Goal: Navigation & Orientation: Understand site structure

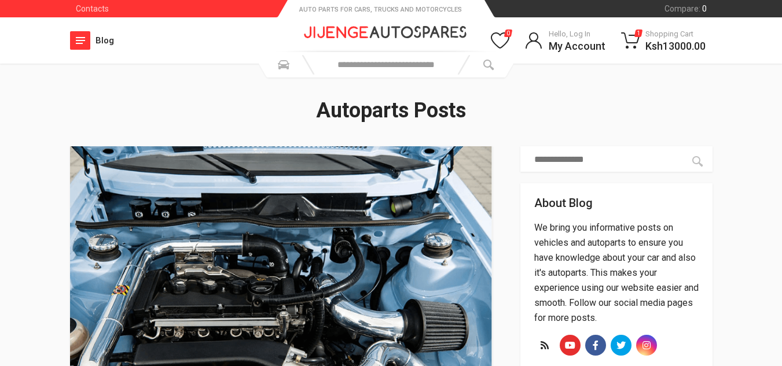
click at [82, 39] on icon "button" at bounding box center [80, 40] width 9 height 7
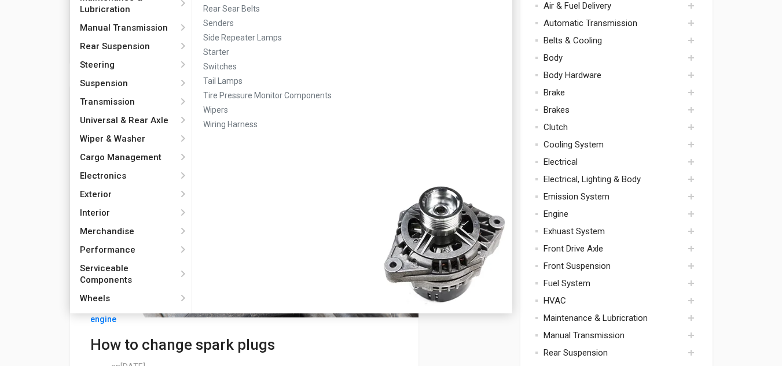
scroll to position [347, 0]
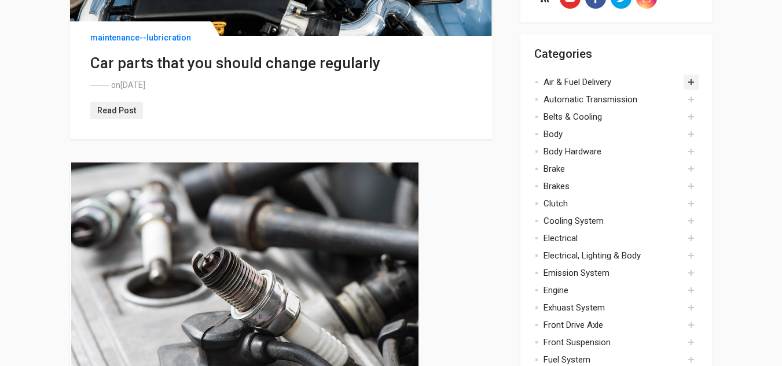
click at [692, 83] on button "Toggle" at bounding box center [690, 82] width 15 height 15
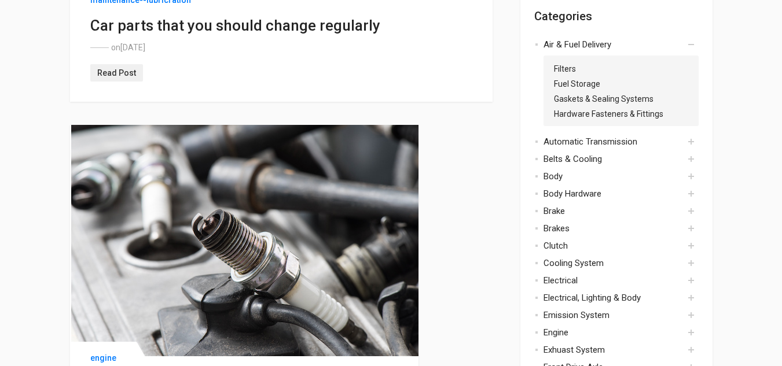
scroll to position [405, 0]
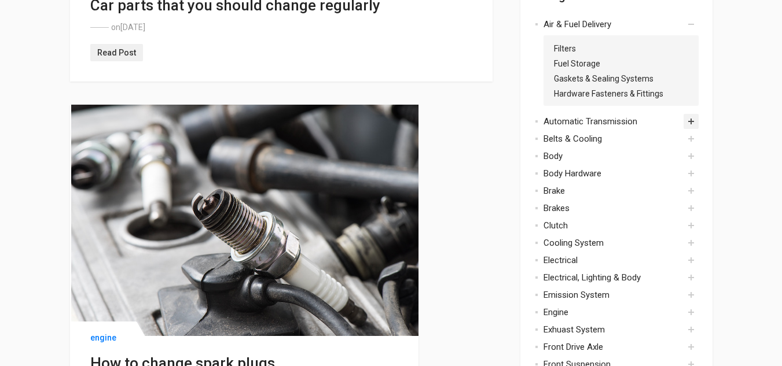
click at [689, 122] on button "Toggle" at bounding box center [690, 121] width 15 height 15
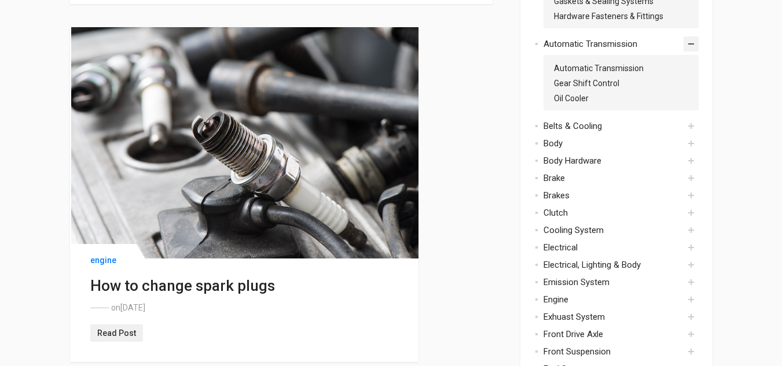
scroll to position [579, 0]
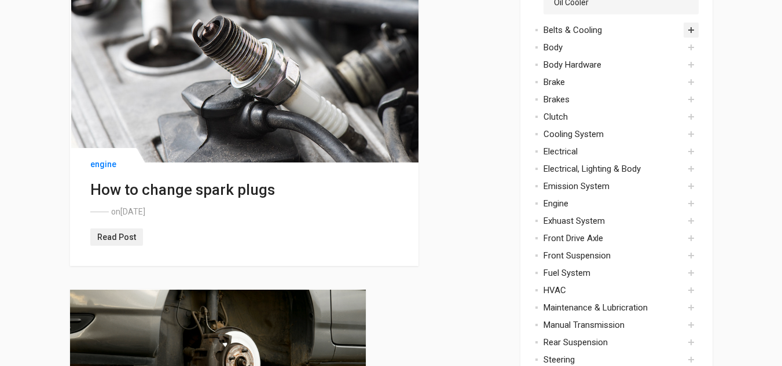
click at [692, 30] on button "Toggle" at bounding box center [690, 30] width 15 height 15
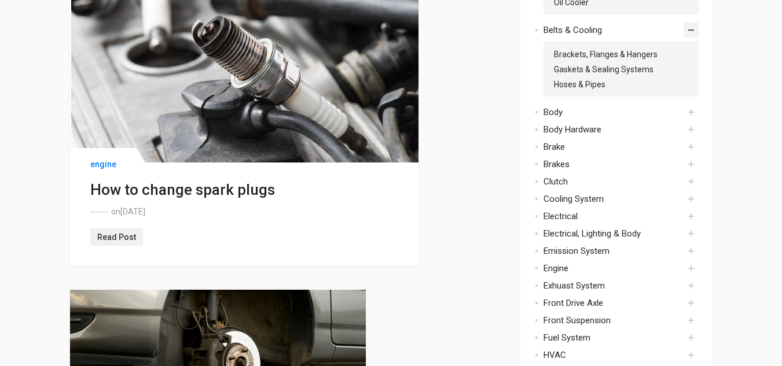
click at [691, 31] on button "Toggle" at bounding box center [690, 30] width 15 height 15
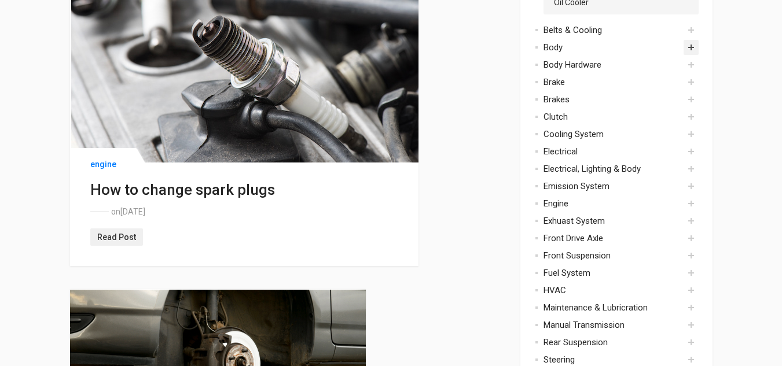
click at [692, 50] on button "Toggle" at bounding box center [690, 47] width 15 height 15
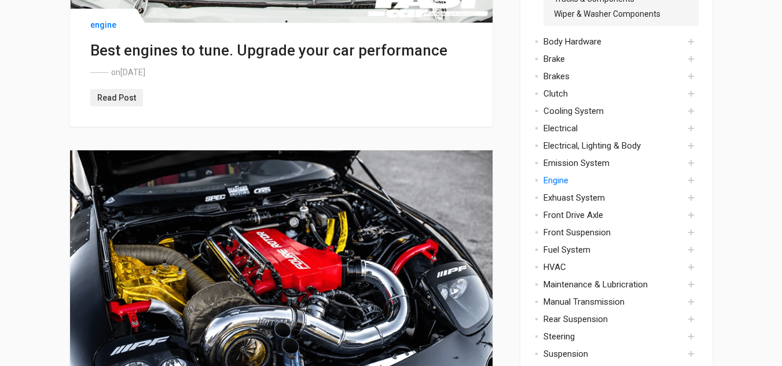
scroll to position [1447, 0]
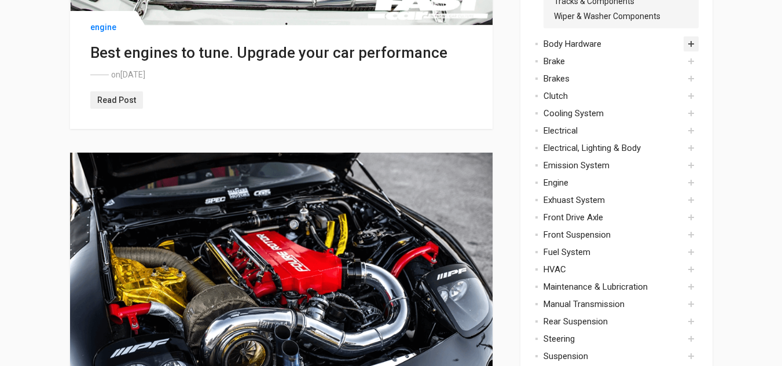
click at [687, 42] on button "Toggle" at bounding box center [690, 43] width 15 height 15
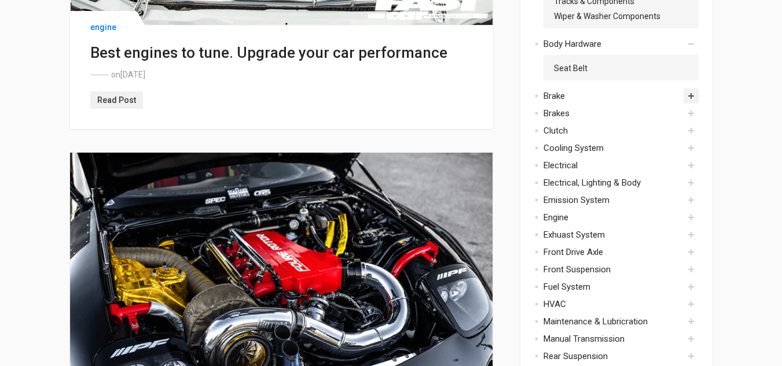
click at [686, 97] on button "Toggle" at bounding box center [690, 96] width 15 height 15
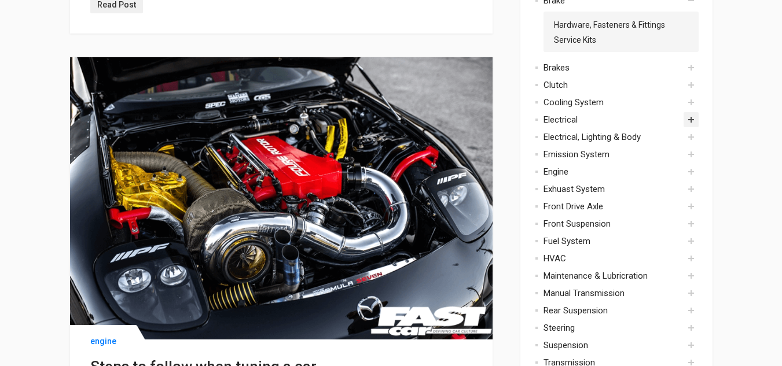
scroll to position [1562, 0]
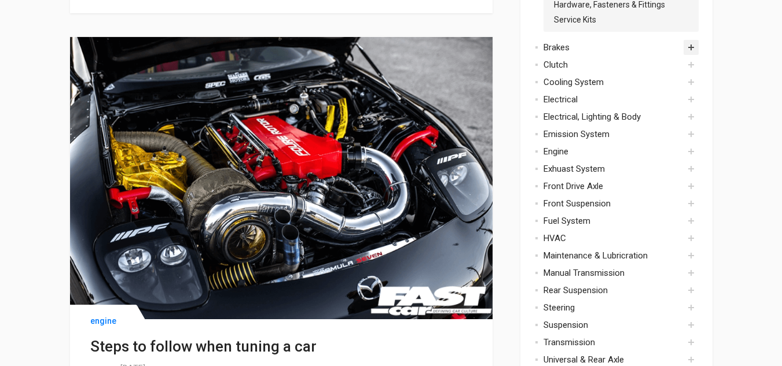
click at [690, 50] on button "Toggle" at bounding box center [690, 47] width 15 height 15
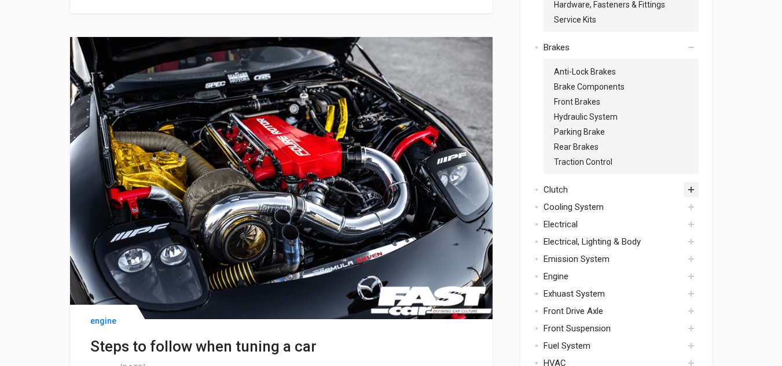
click at [689, 192] on button "Toggle" at bounding box center [690, 189] width 15 height 15
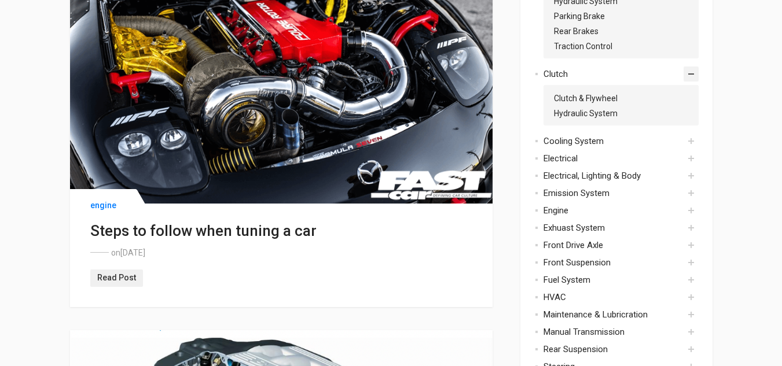
scroll to position [1736, 0]
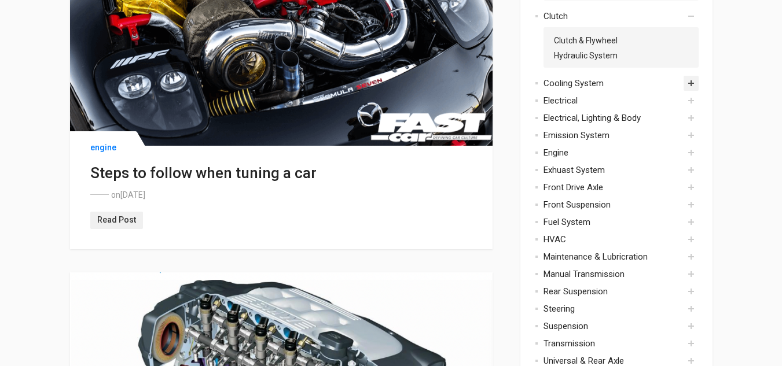
click at [694, 85] on button "Toggle" at bounding box center [690, 83] width 15 height 15
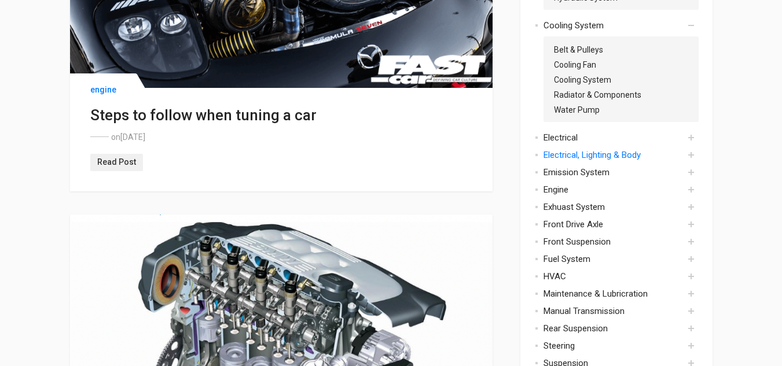
scroll to position [1852, 0]
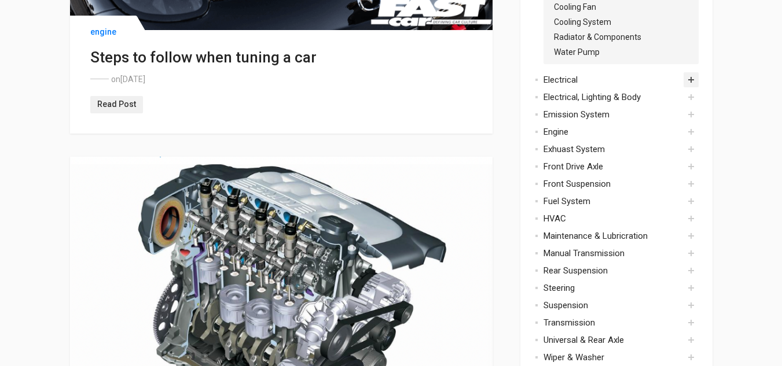
click at [689, 82] on button "Toggle" at bounding box center [690, 79] width 15 height 15
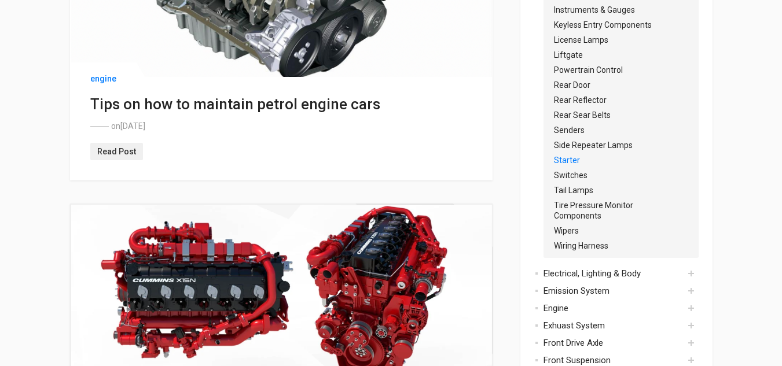
scroll to position [2257, 0]
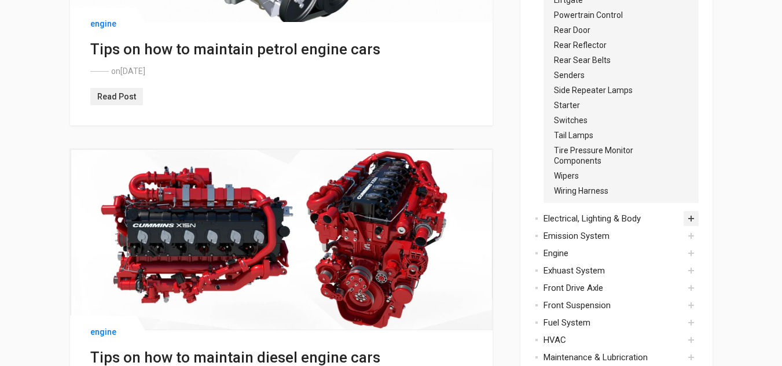
click at [695, 218] on button "Toggle" at bounding box center [690, 218] width 15 height 15
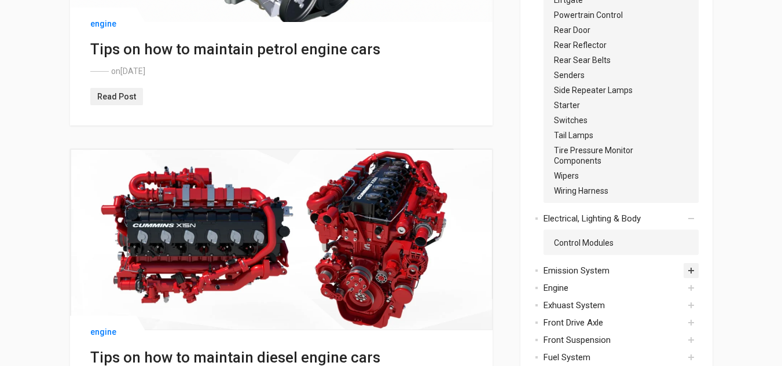
click at [689, 272] on button "Toggle" at bounding box center [690, 270] width 15 height 15
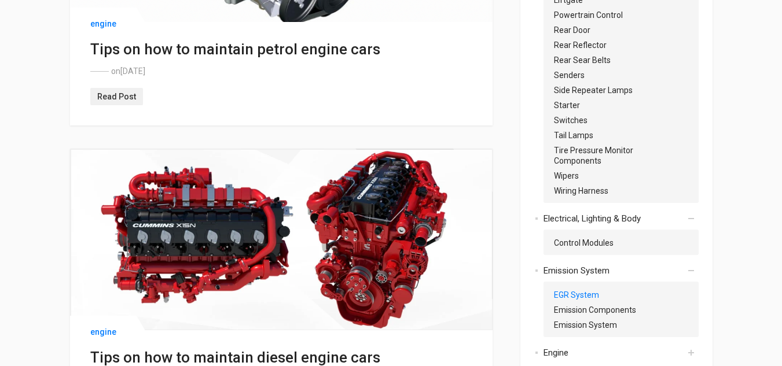
scroll to position [2373, 0]
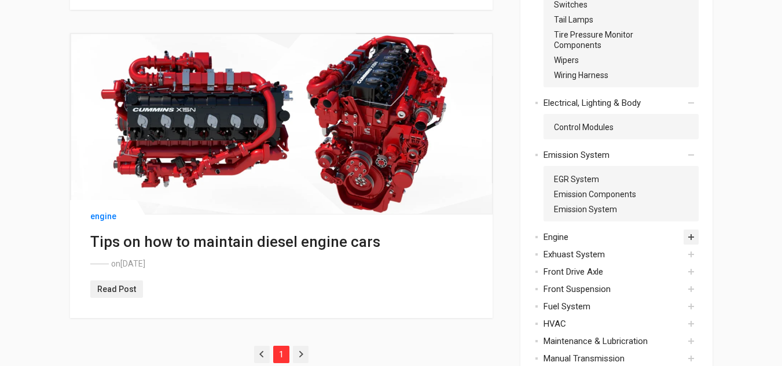
click at [689, 238] on button "Toggle" at bounding box center [690, 237] width 15 height 15
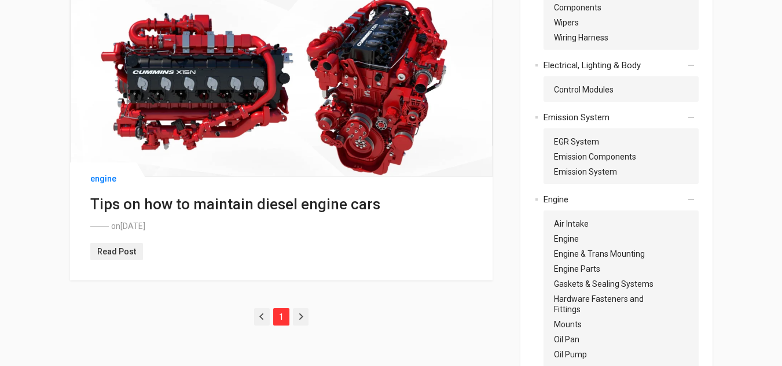
scroll to position [2430, 0]
